Goal: Task Accomplishment & Management: Use online tool/utility

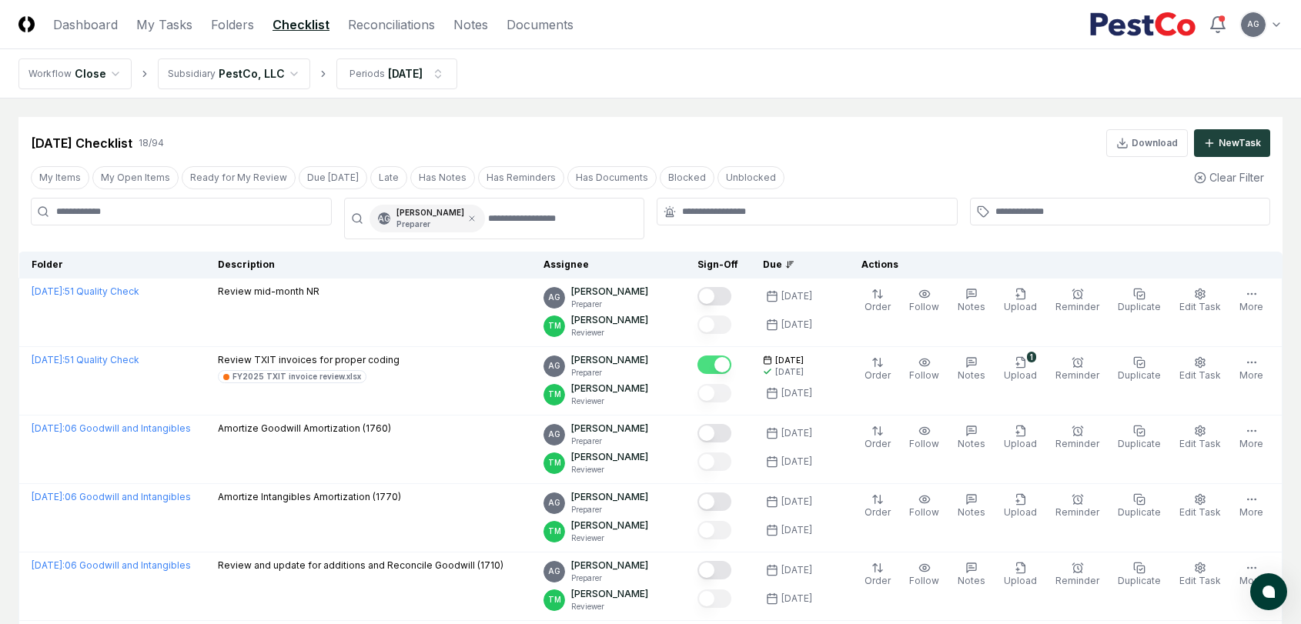
scroll to position [85, 0]
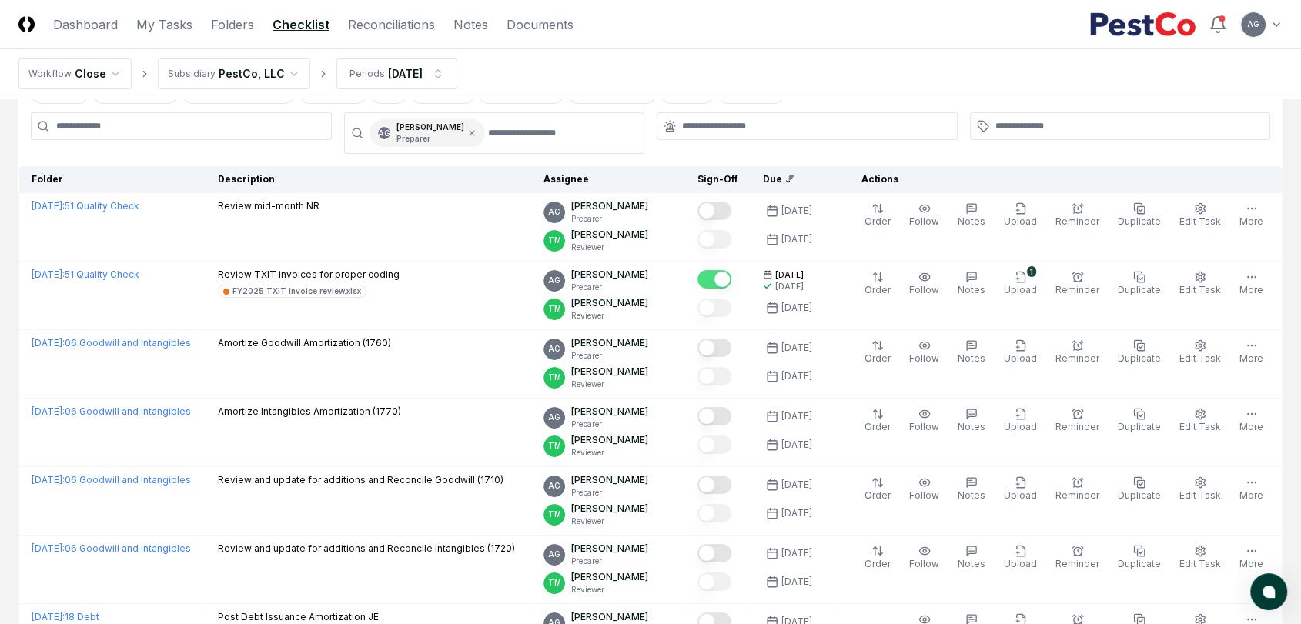
click at [622, 76] on nav "Workflow Close Subsidiary PestCo, LLC Periods [DATE]" at bounding box center [650, 73] width 1301 height 49
click at [169, 29] on link "My Tasks" at bounding box center [164, 24] width 56 height 18
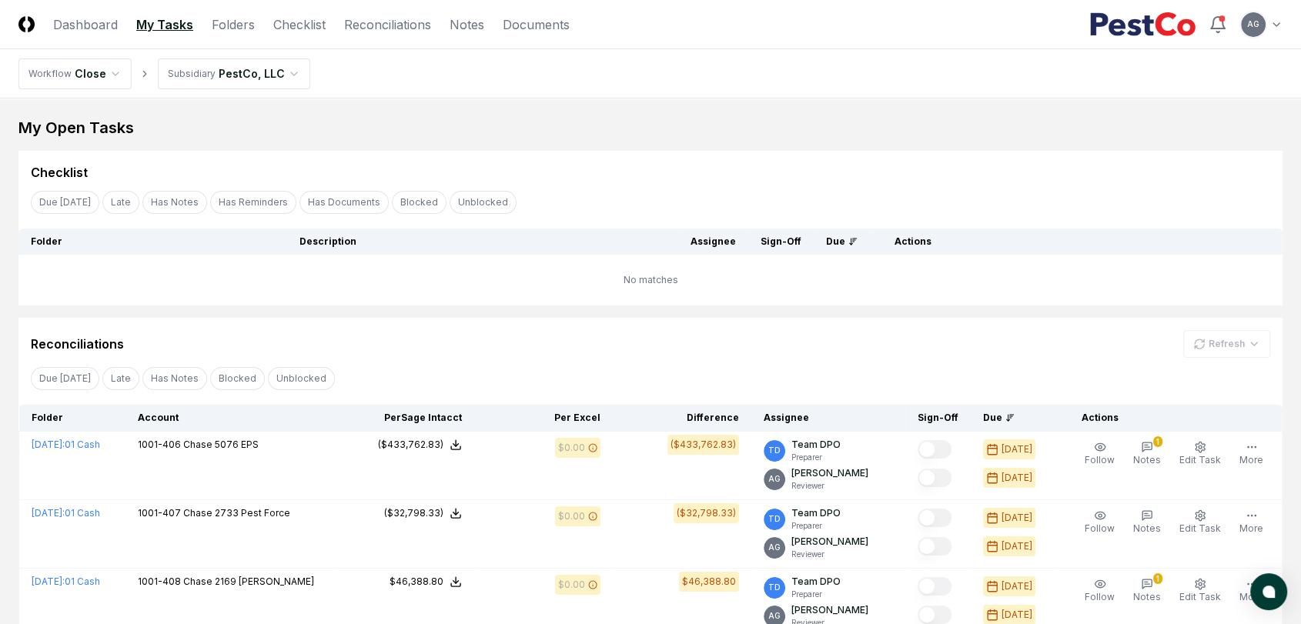
click at [460, 288] on td "No matches" at bounding box center [650, 280] width 1264 height 51
click at [376, 32] on link "Reconciliations" at bounding box center [387, 24] width 87 height 18
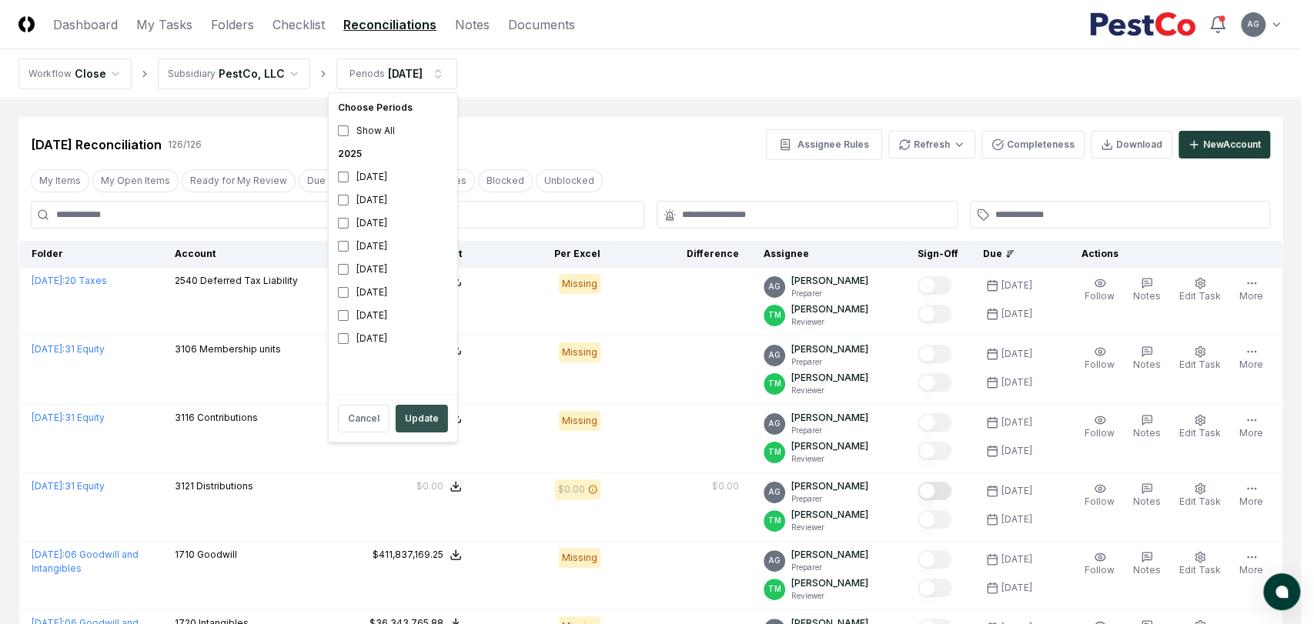
click at [426, 423] on button "Update" at bounding box center [422, 419] width 52 height 28
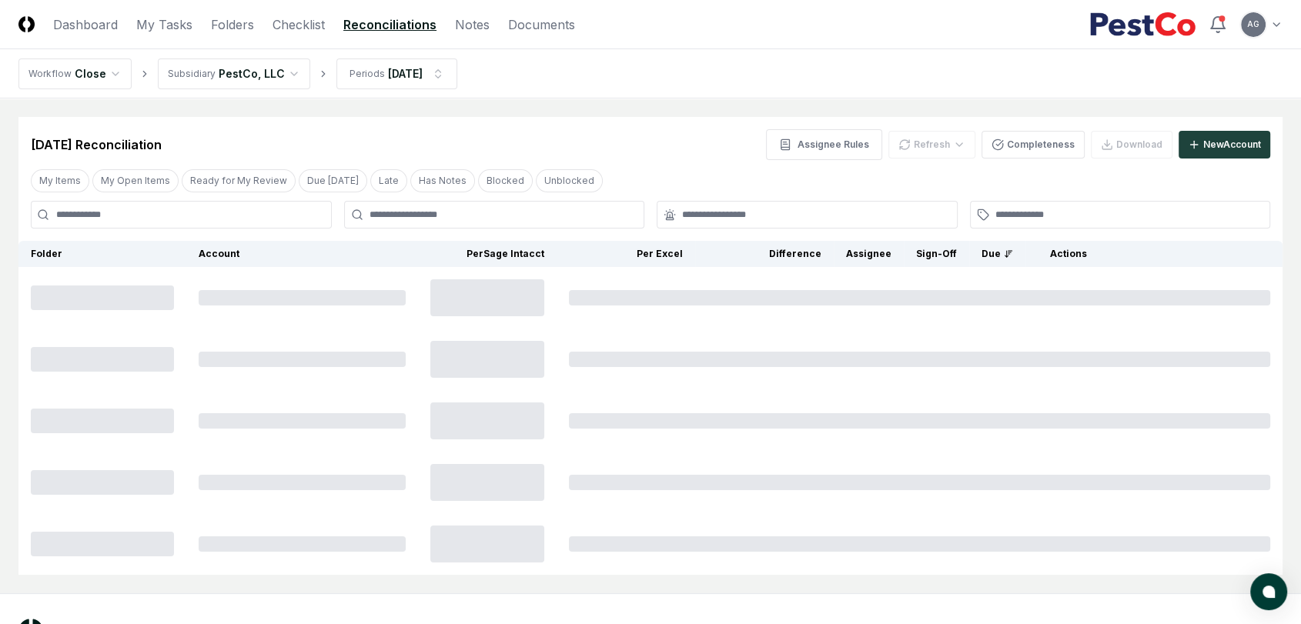
click at [616, 136] on div "[DATE] Reconciliation Assignee Rules Refresh Completeness Download New Account" at bounding box center [650, 144] width 1239 height 31
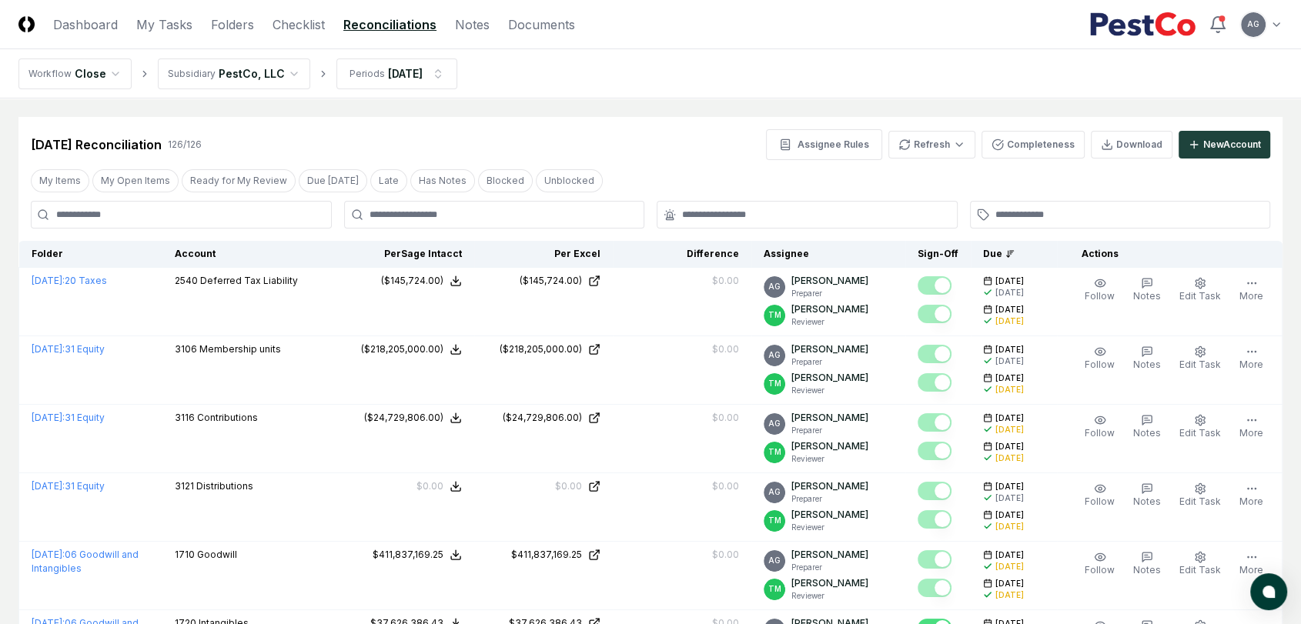
click at [226, 33] on header "CloseCore Dashboard My Tasks Folders Checklist Reconciliations Notes Documents …" at bounding box center [650, 24] width 1301 height 49
click at [226, 28] on link "Folders" at bounding box center [232, 24] width 43 height 18
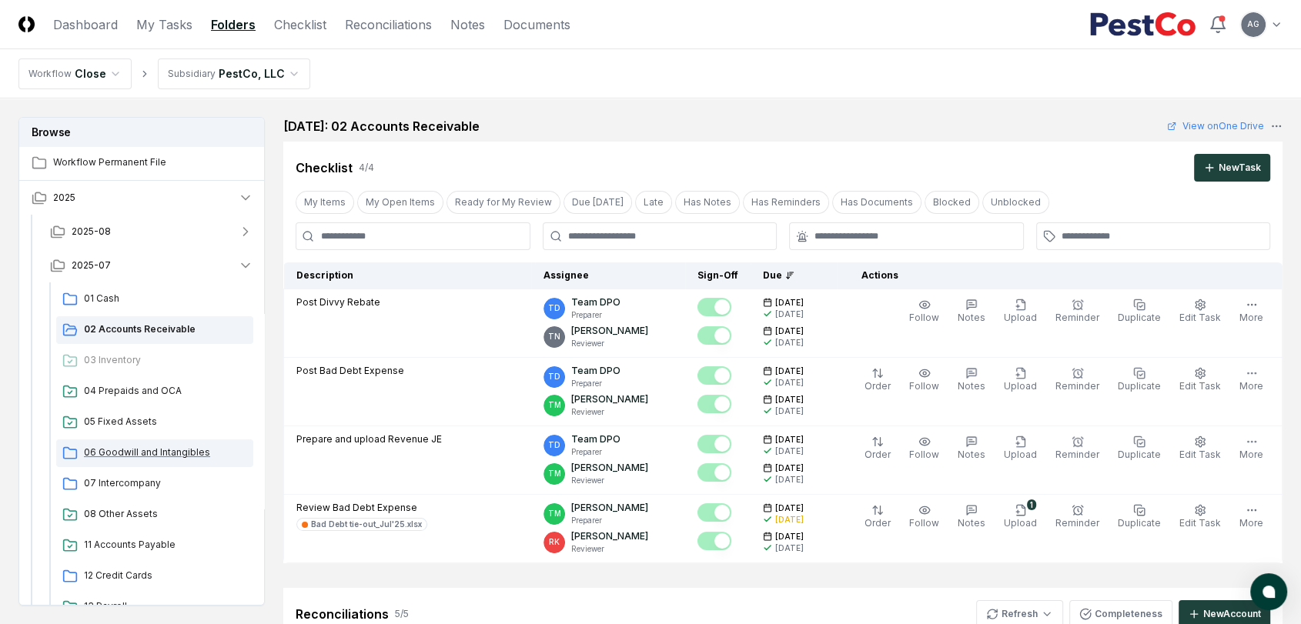
click at [144, 456] on span "06 Goodwill and Intangibles" at bounding box center [165, 453] width 163 height 14
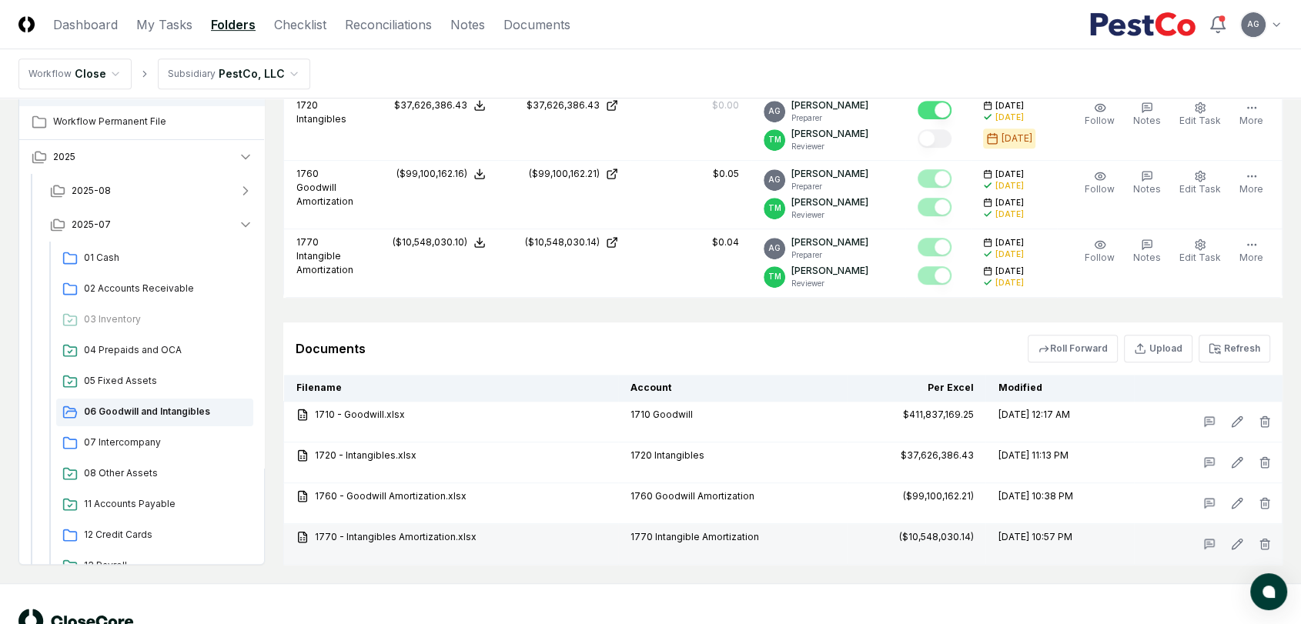
scroll to position [763, 0]
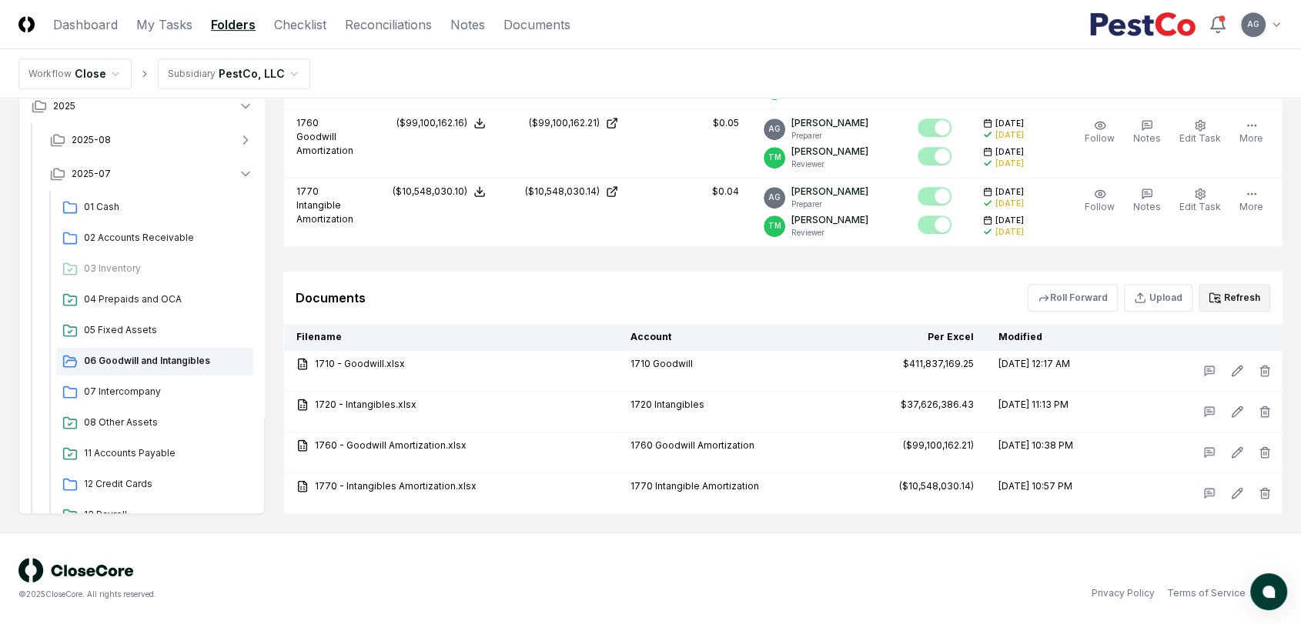
click at [1232, 297] on button "Refresh" at bounding box center [1234, 298] width 72 height 28
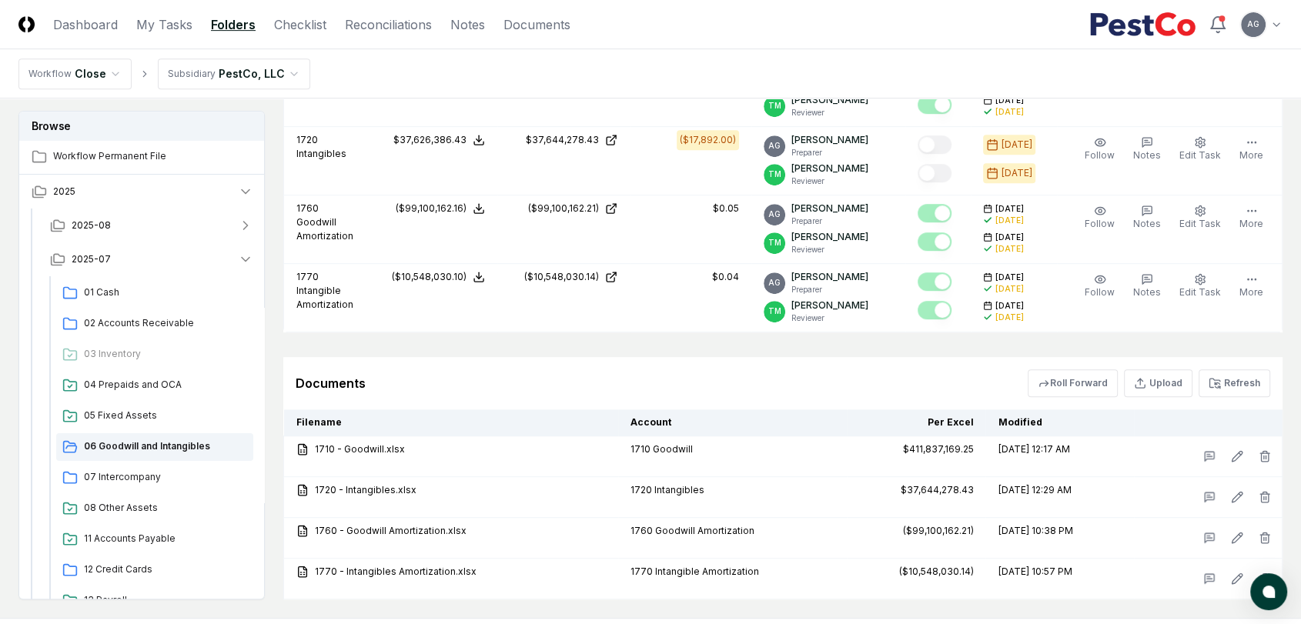
scroll to position [506, 0]
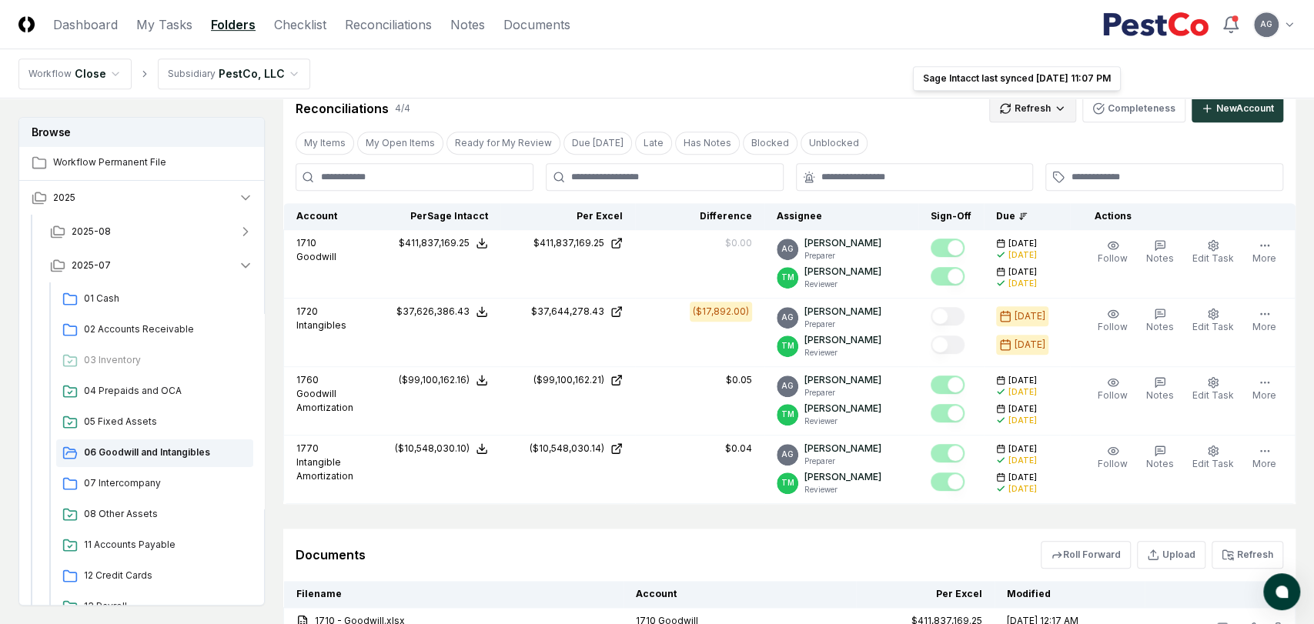
click at [1041, 115] on html "CloseCore Dashboard My Tasks Folders Checklist Reconciliations Notes Documents …" at bounding box center [657, 188] width 1314 height 1388
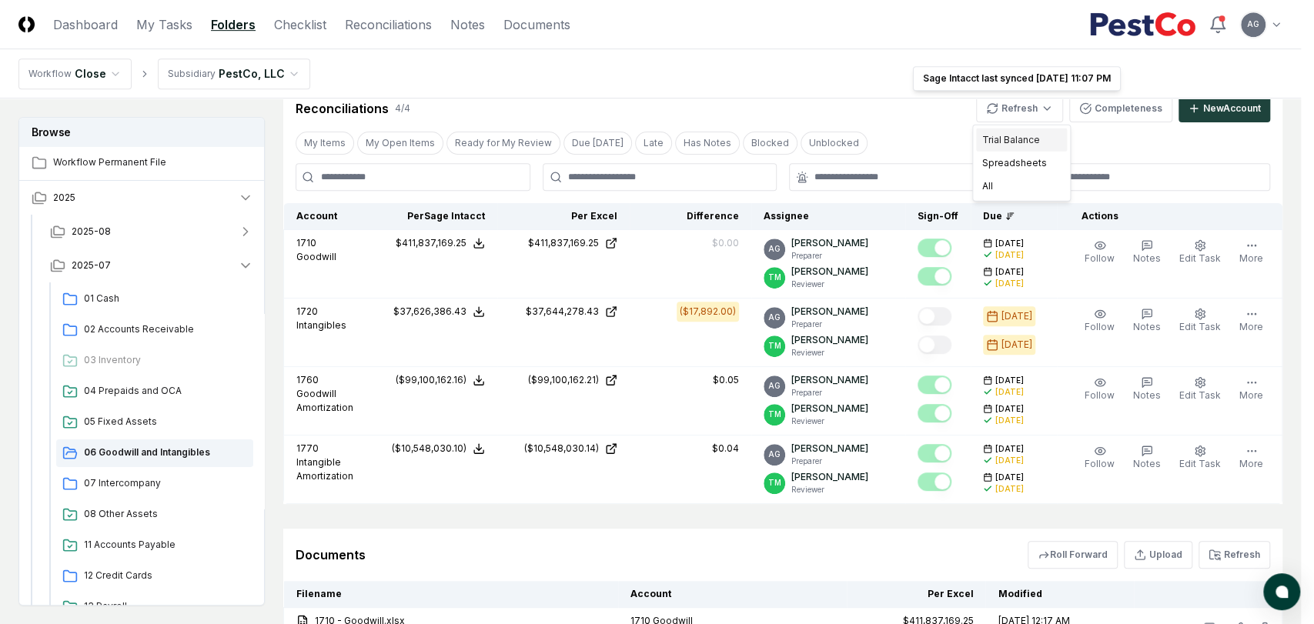
click at [1037, 135] on div "Trial Balance" at bounding box center [1021, 140] width 91 height 23
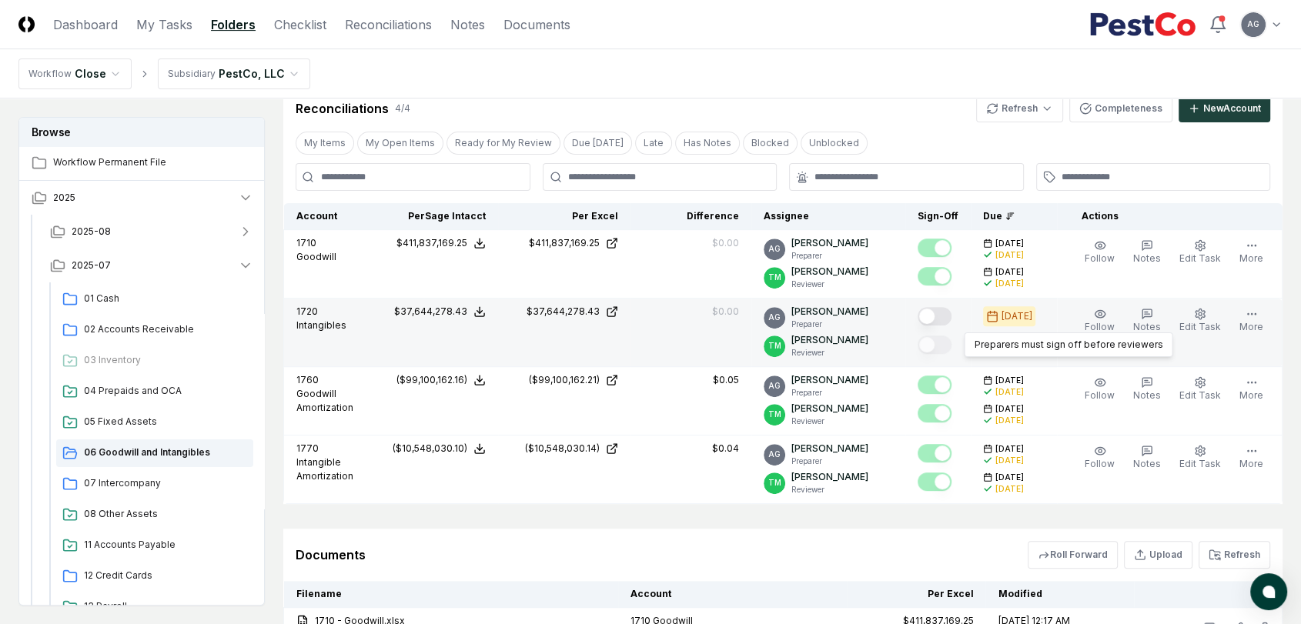
click at [948, 316] on button "Mark complete" at bounding box center [934, 316] width 34 height 18
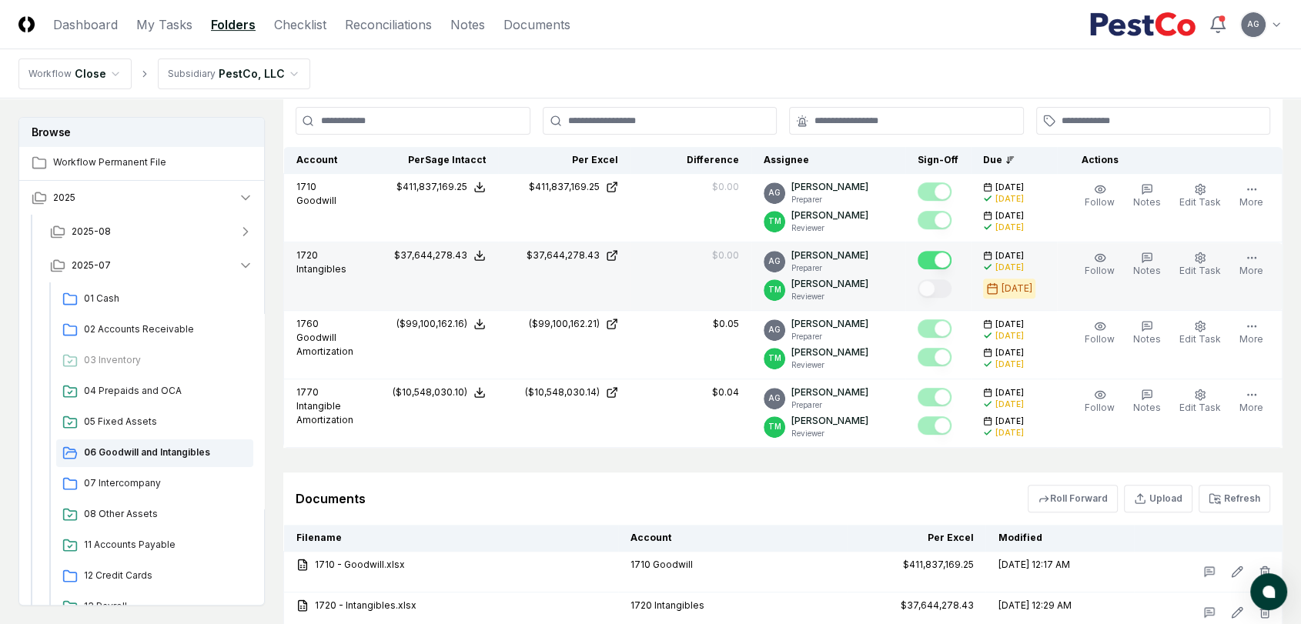
scroll to position [591, 0]
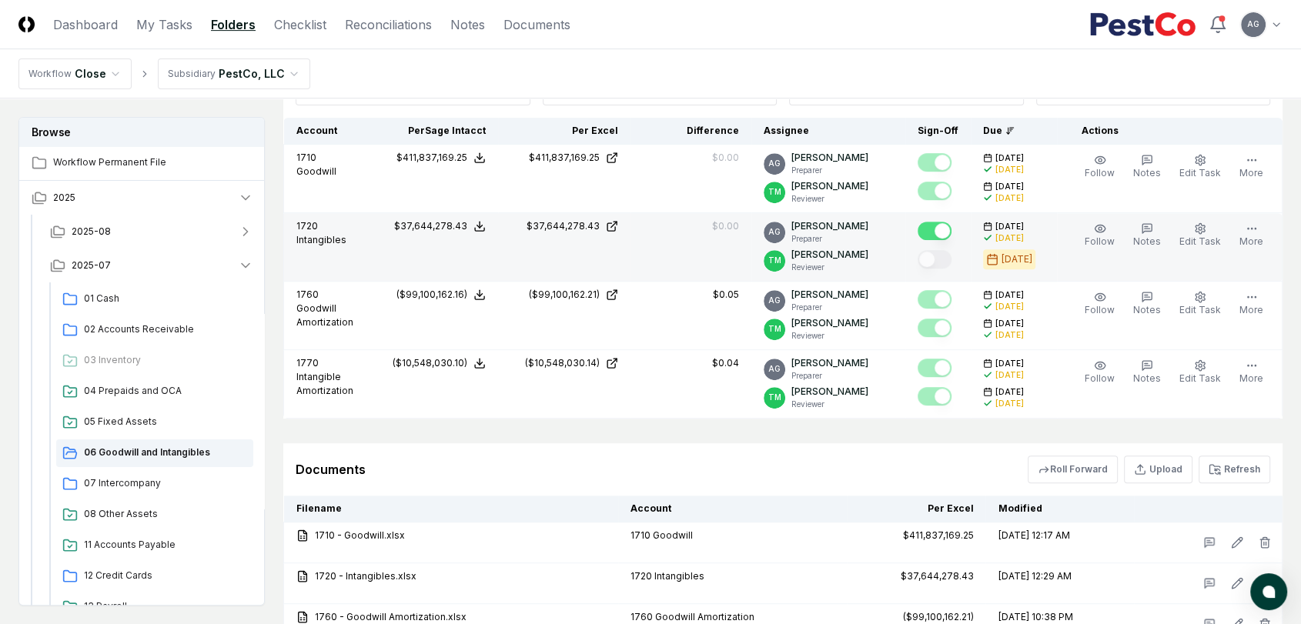
click at [751, 444] on div "Documents Roll Forward Upload Refresh" at bounding box center [782, 469] width 999 height 52
click at [890, 48] on header "CloseCore Dashboard My Tasks Folders Checklist Reconciliations Notes Documents …" at bounding box center [650, 24] width 1301 height 49
